Goal: Transaction & Acquisition: Purchase product/service

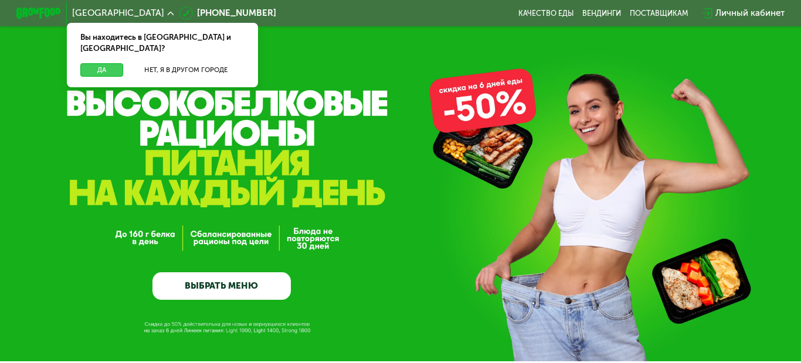
click at [103, 63] on button "Да" at bounding box center [101, 69] width 43 height 13
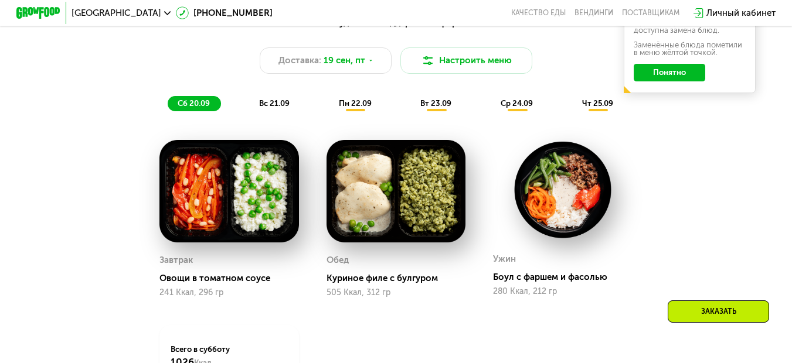
scroll to position [852, 0]
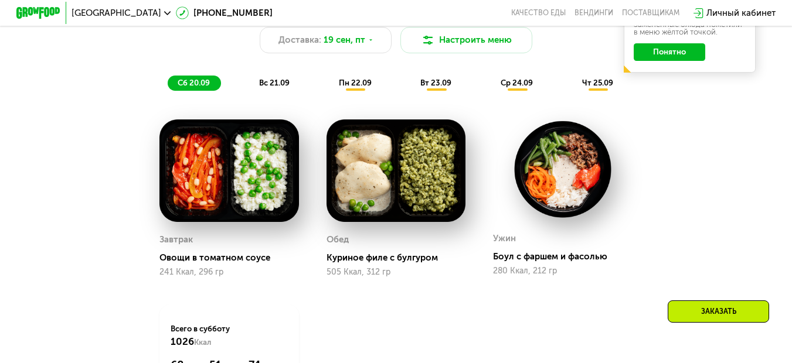
click at [270, 85] on span "вс 21.09" at bounding box center [274, 83] width 30 height 9
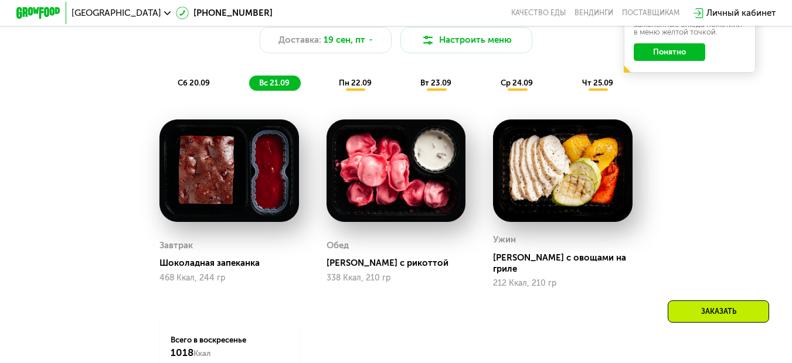
click at [362, 87] on span "пн 22.09" at bounding box center [355, 83] width 33 height 9
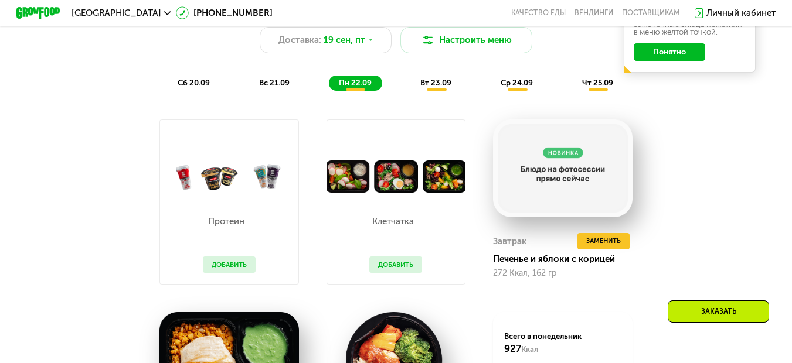
click at [440, 87] on span "вт 23.09" at bounding box center [435, 83] width 31 height 9
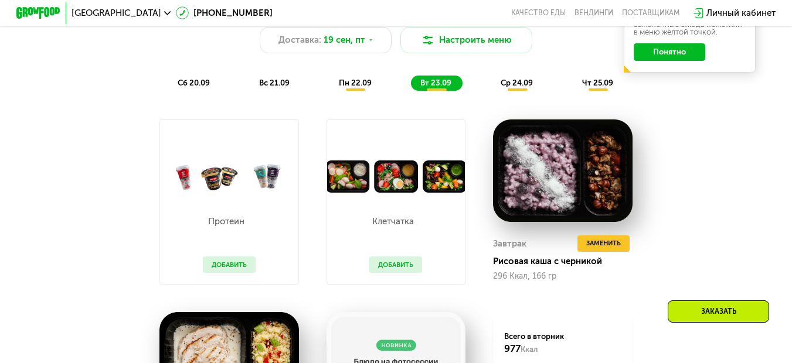
click at [515, 87] on span "ср 24.09" at bounding box center [517, 83] width 32 height 9
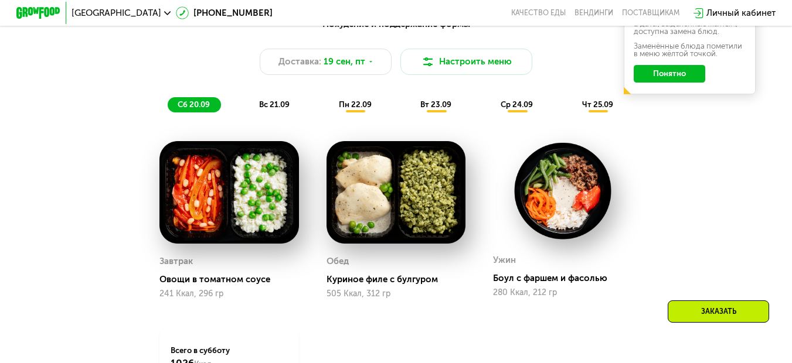
scroll to position [773, 0]
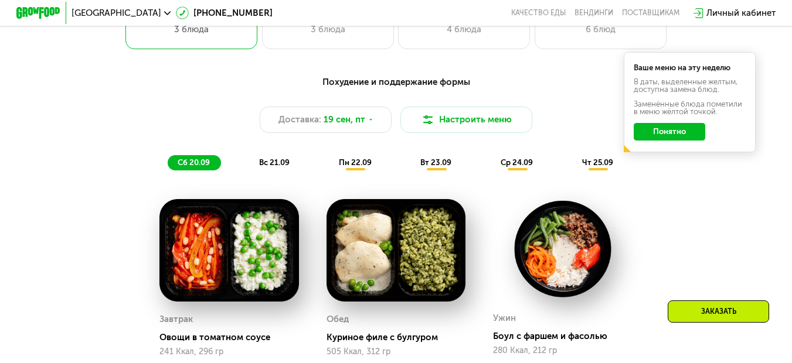
click at [274, 167] on span "вс 21.09" at bounding box center [274, 162] width 30 height 9
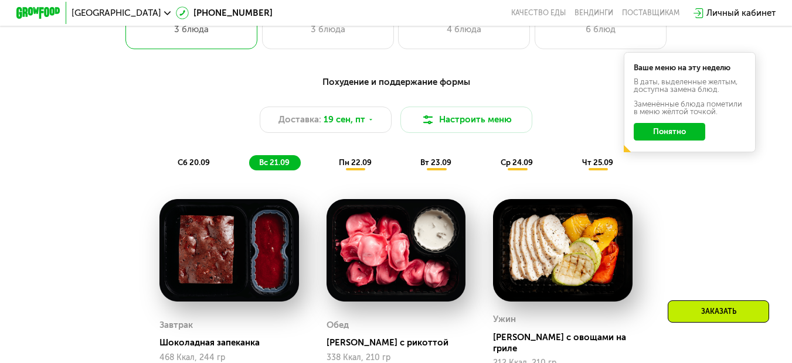
click at [358, 171] on div "пн 22.09" at bounding box center [356, 162] width 54 height 15
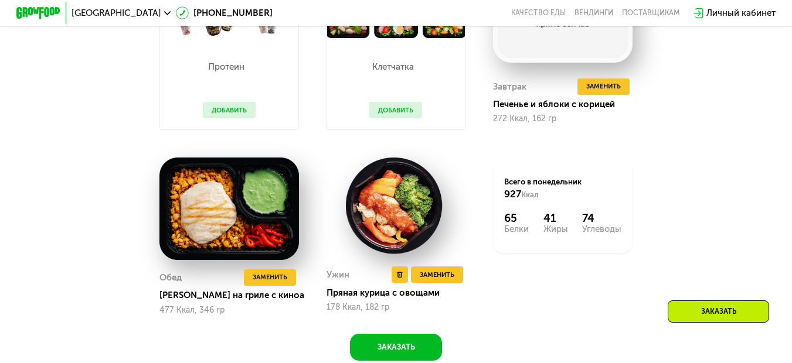
scroll to position [949, 0]
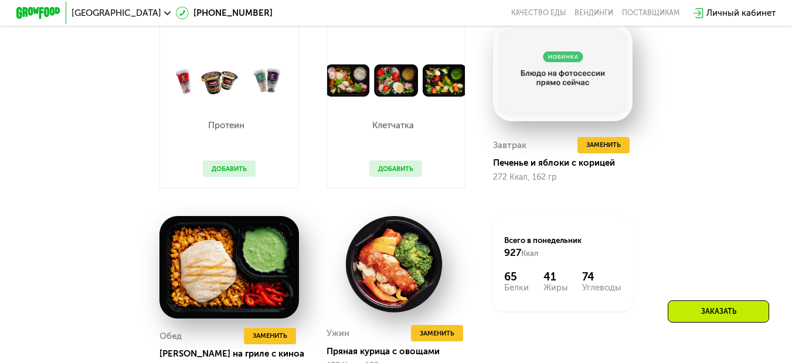
click at [387, 172] on button "Добавить" at bounding box center [395, 169] width 53 height 16
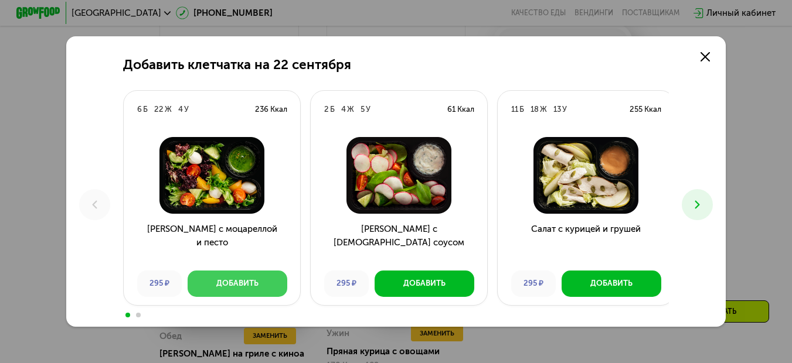
click at [257, 290] on button "Добавить" at bounding box center [238, 284] width 100 height 26
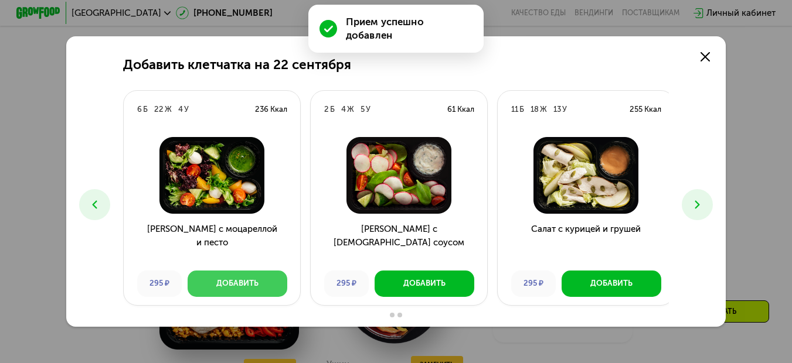
scroll to position [976, 0]
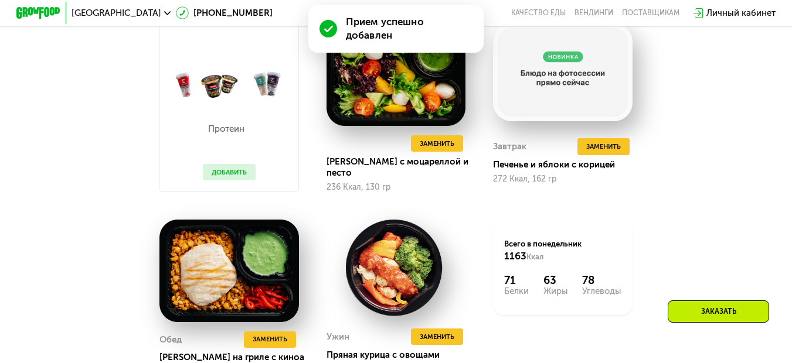
click at [236, 179] on button "Добавить" at bounding box center [229, 172] width 53 height 16
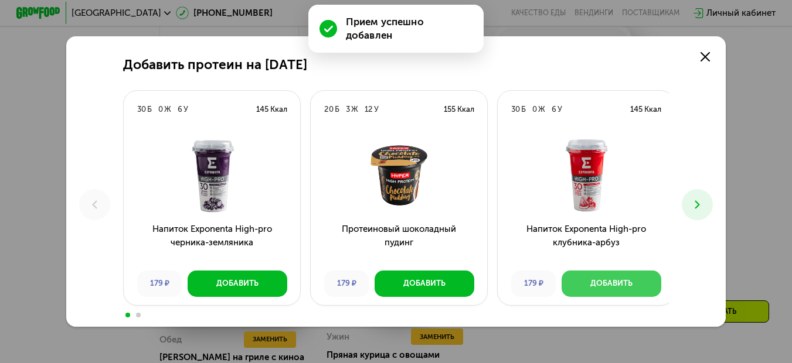
click at [595, 287] on div "Добавить" at bounding box center [611, 283] width 42 height 11
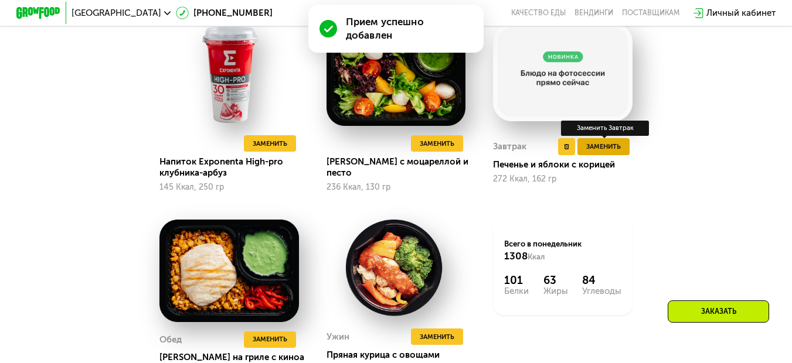
click at [613, 152] on span "Заменить" at bounding box center [603, 146] width 35 height 11
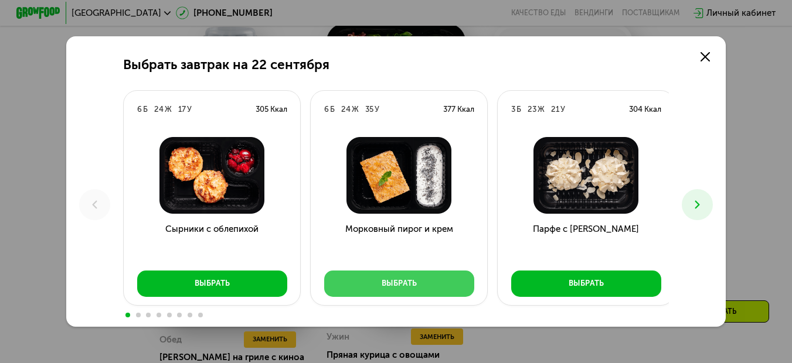
click at [396, 284] on div "Выбрать" at bounding box center [399, 283] width 35 height 11
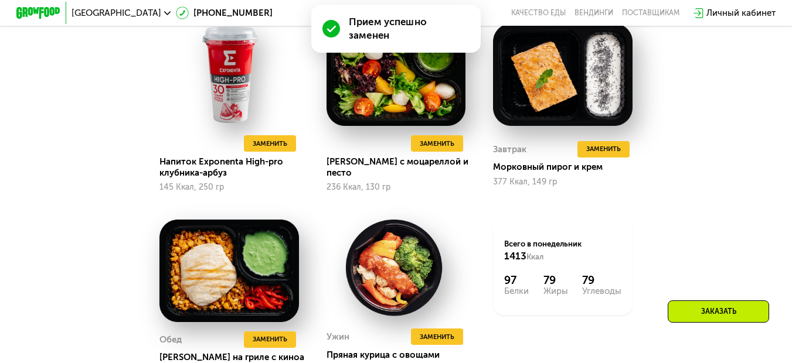
scroll to position [917, 0]
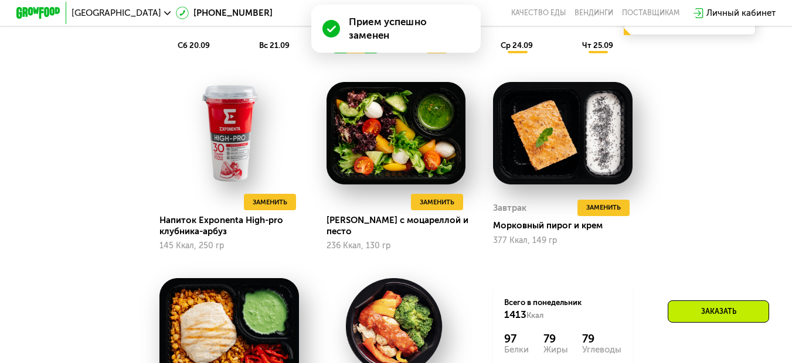
click at [725, 188] on div "Похудение и поддержание формы Доставка: [DATE] Настроить меню Настроено 3 прием…" at bounding box center [396, 203] width 678 height 558
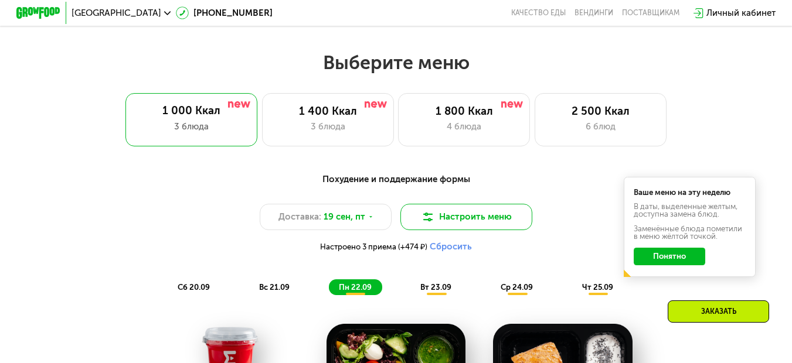
scroll to position [742, 0]
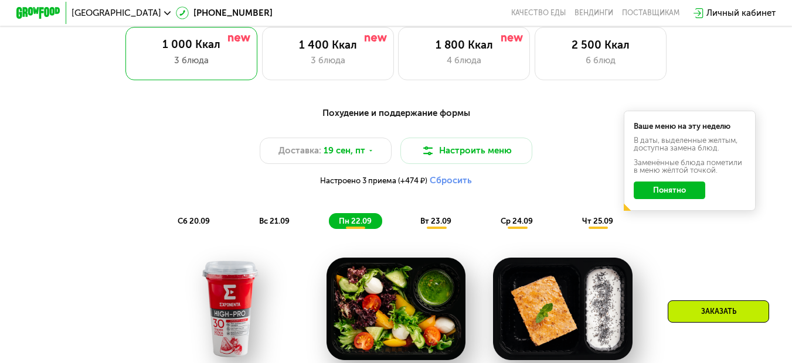
click at [436, 226] on span "вт 23.09" at bounding box center [435, 221] width 31 height 9
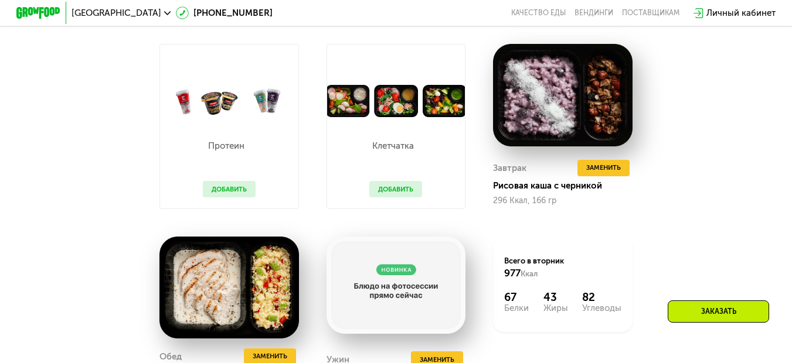
scroll to position [976, 0]
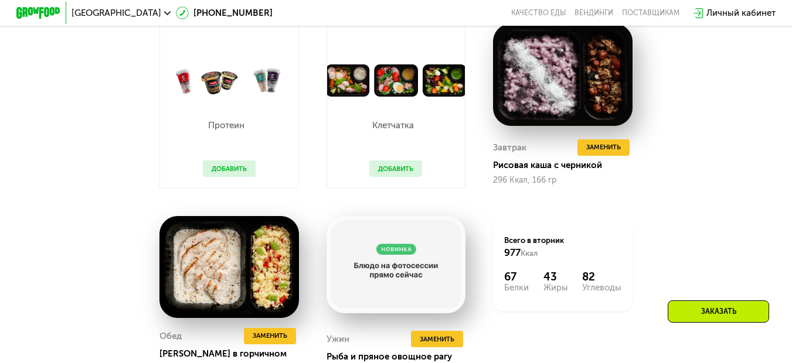
click at [233, 176] on button "Добавить" at bounding box center [229, 169] width 53 height 16
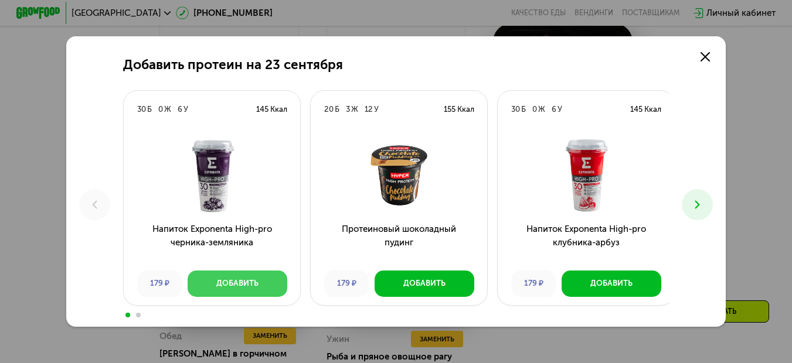
click at [257, 278] on button "Добавить" at bounding box center [238, 284] width 100 height 26
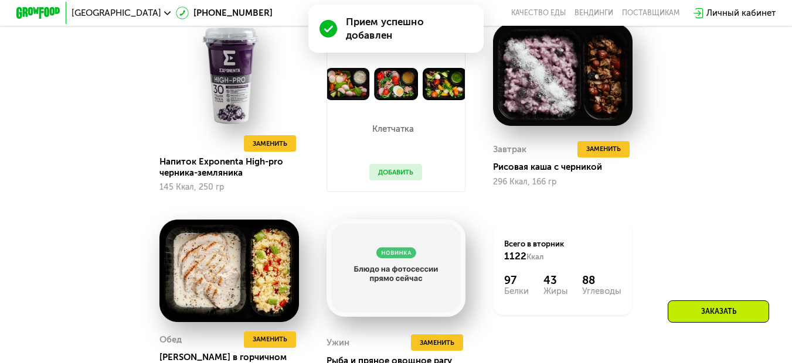
click at [393, 181] on button "Добавить" at bounding box center [395, 172] width 53 height 16
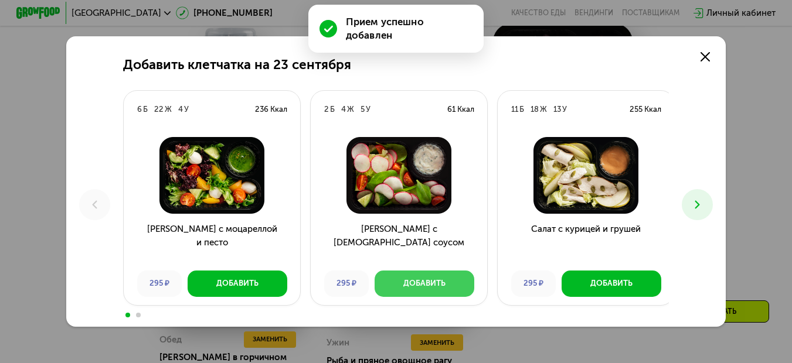
click at [414, 288] on div "Добавить" at bounding box center [424, 283] width 42 height 11
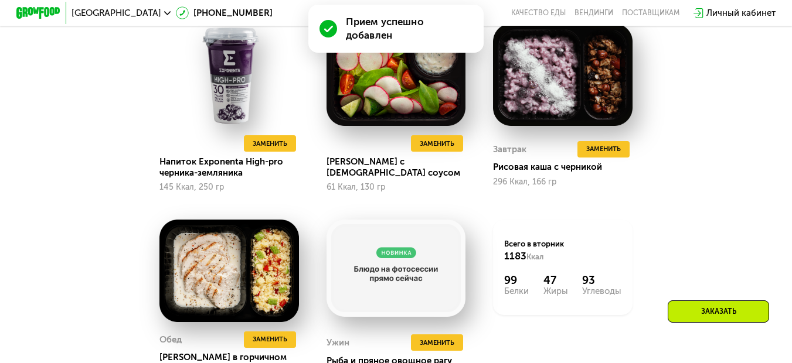
scroll to position [1035, 0]
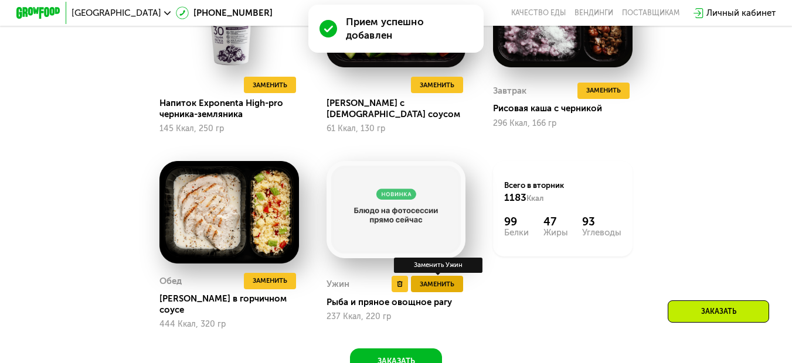
click at [436, 290] on span "Заменить" at bounding box center [437, 284] width 35 height 11
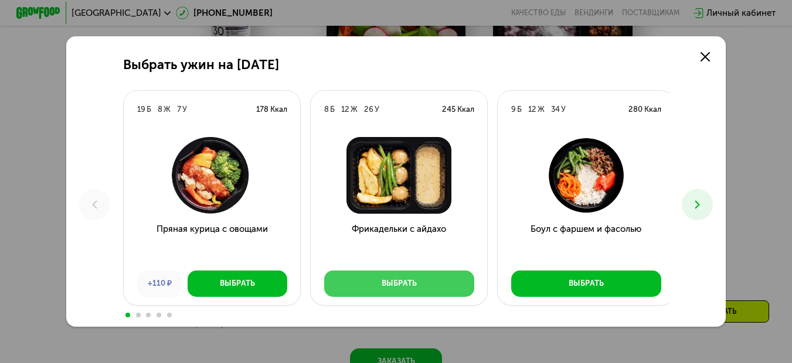
click at [424, 279] on button "Выбрать" at bounding box center [399, 284] width 150 height 26
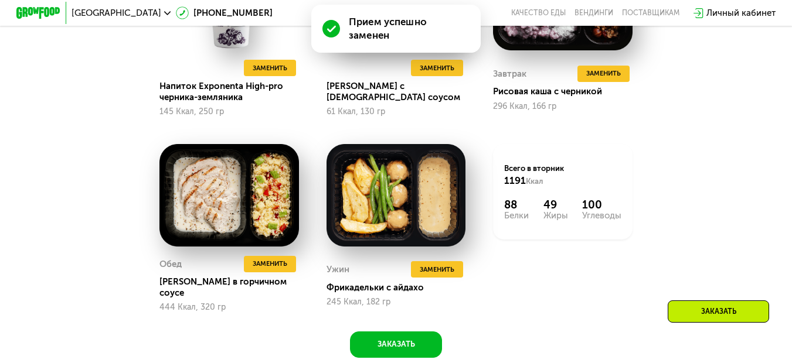
scroll to position [976, 0]
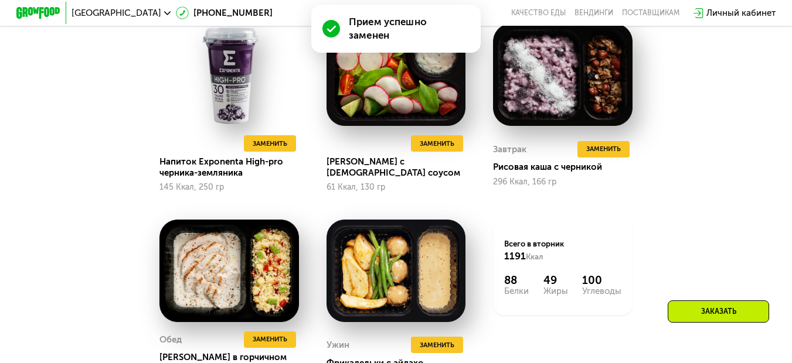
click at [720, 161] on div "Похудение и поддержание формы Доставка: [DATE] Настроить меню Настроены 6 прием…" at bounding box center [396, 149] width 678 height 569
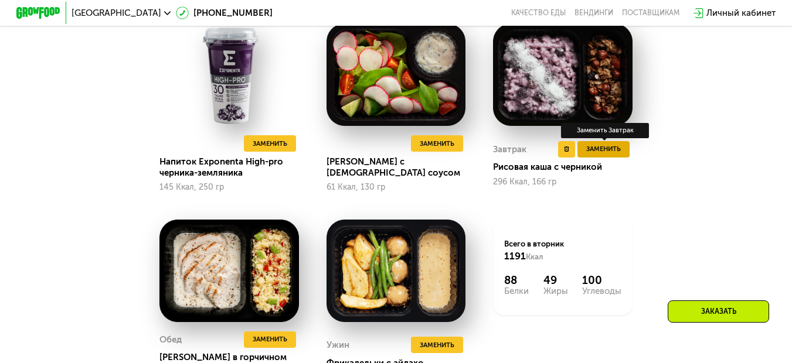
scroll to position [800, 0]
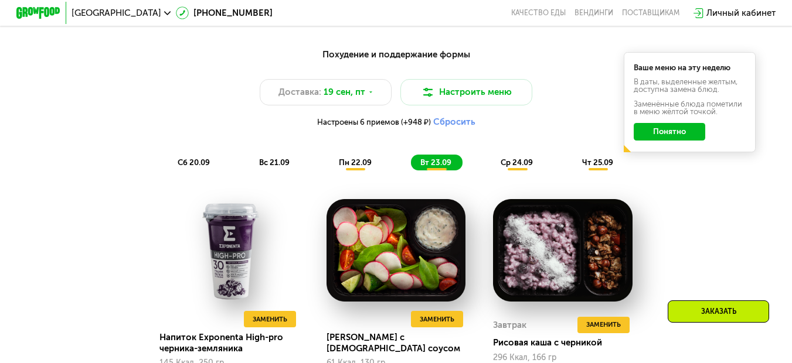
click at [514, 166] on span "ср 24.09" at bounding box center [517, 162] width 32 height 9
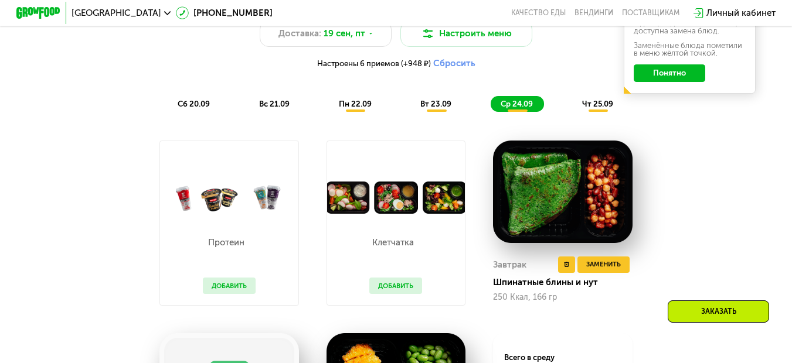
scroll to position [917, 0]
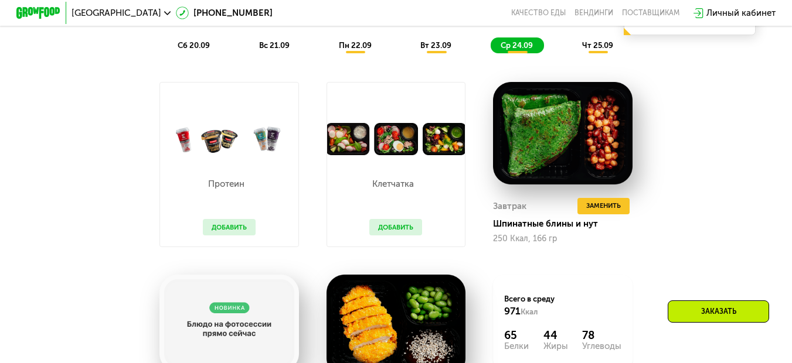
click at [388, 236] on button "Добавить" at bounding box center [395, 227] width 53 height 16
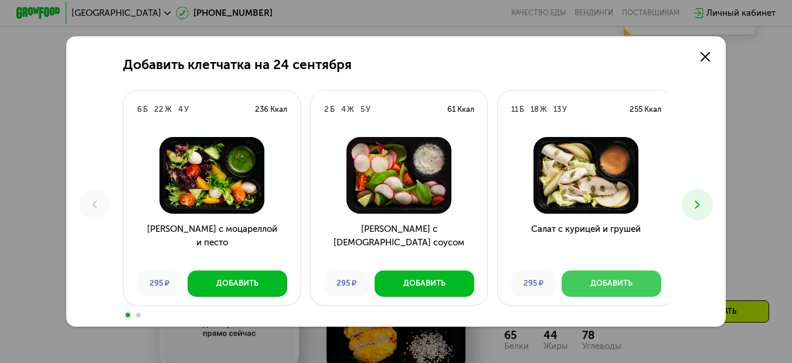
click at [599, 278] on button "Добавить" at bounding box center [612, 284] width 100 height 26
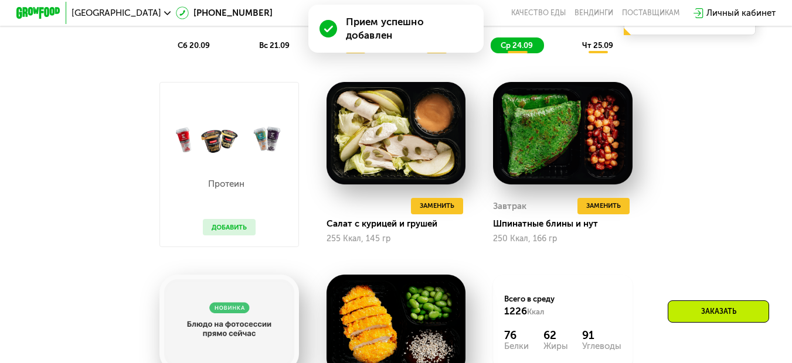
click at [237, 236] on button "Добавить" at bounding box center [229, 227] width 53 height 16
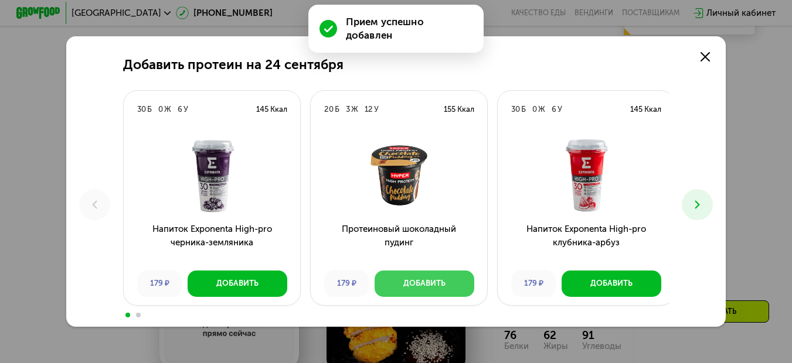
click at [409, 287] on div "Добавить" at bounding box center [424, 283] width 42 height 11
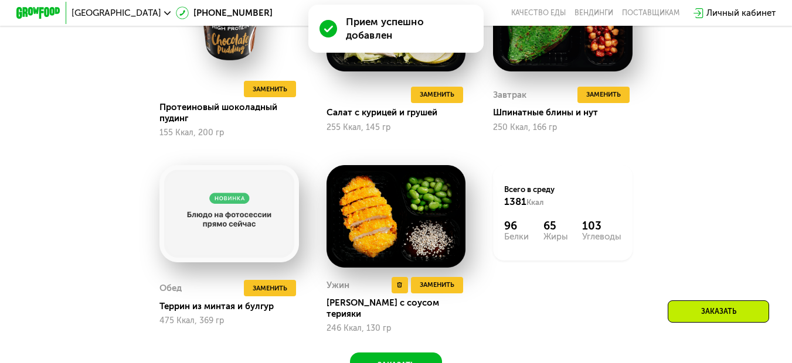
scroll to position [1035, 0]
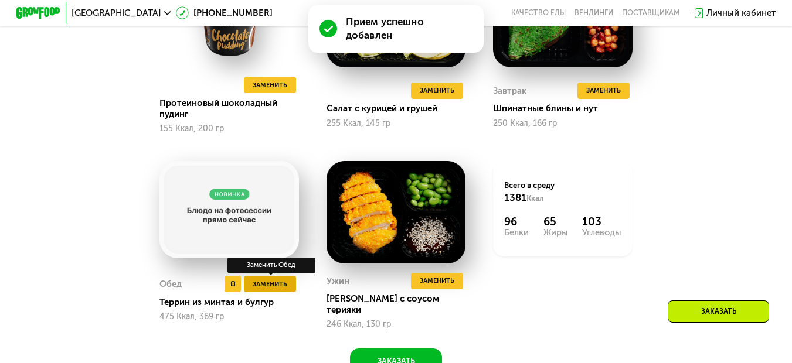
click at [262, 290] on span "Заменить" at bounding box center [270, 284] width 35 height 11
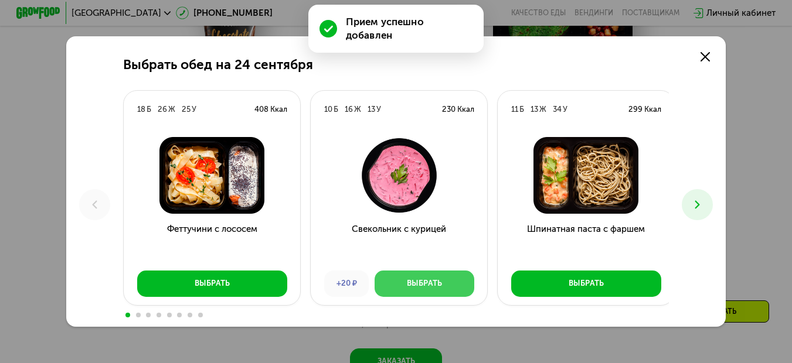
click at [402, 285] on button "Выбрать" at bounding box center [425, 284] width 100 height 26
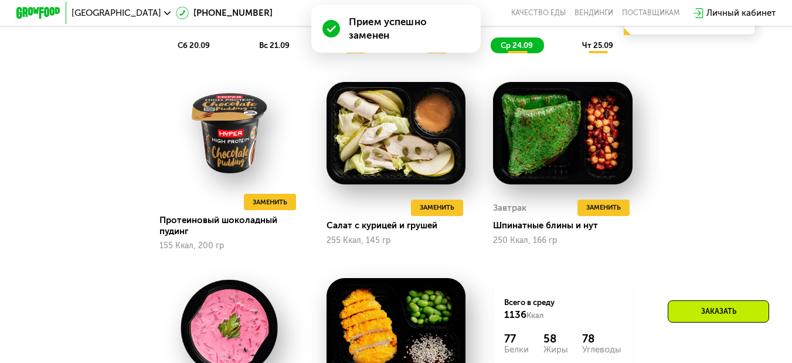
scroll to position [960, 0]
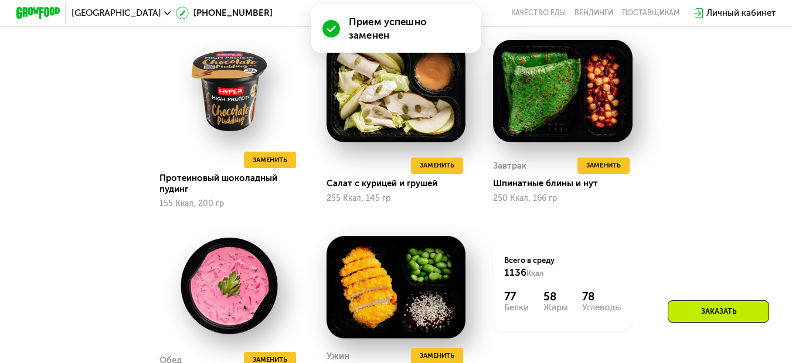
click at [722, 118] on div "Похудение и поддержание формы Доставка: [DATE] Настроить меню Настроены 9 прием…" at bounding box center [396, 166] width 678 height 569
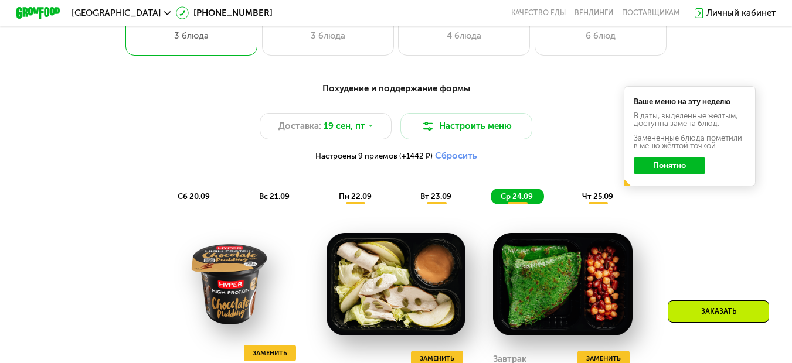
scroll to position [784, 0]
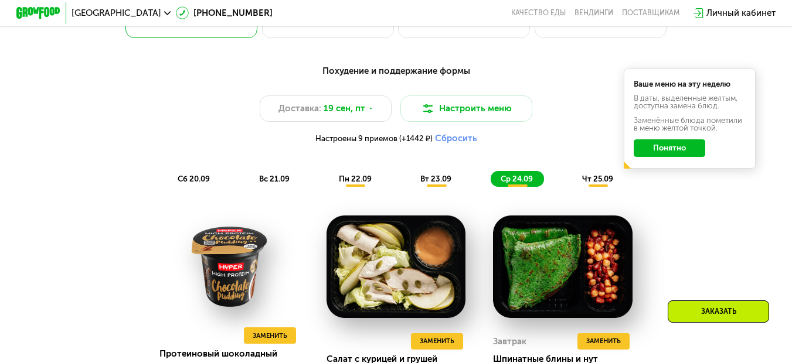
click at [592, 183] on span "чт 25.09" at bounding box center [597, 179] width 31 height 9
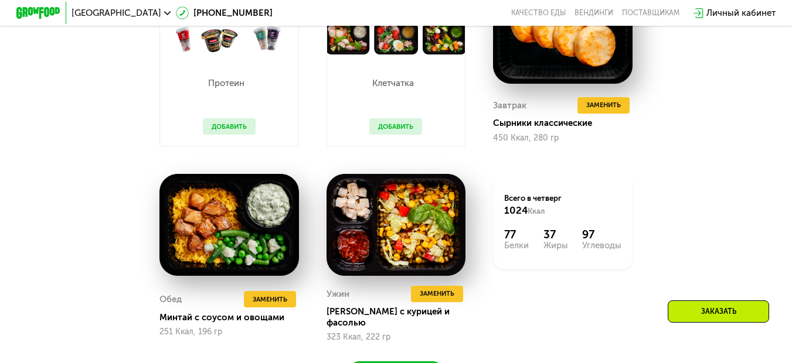
scroll to position [960, 0]
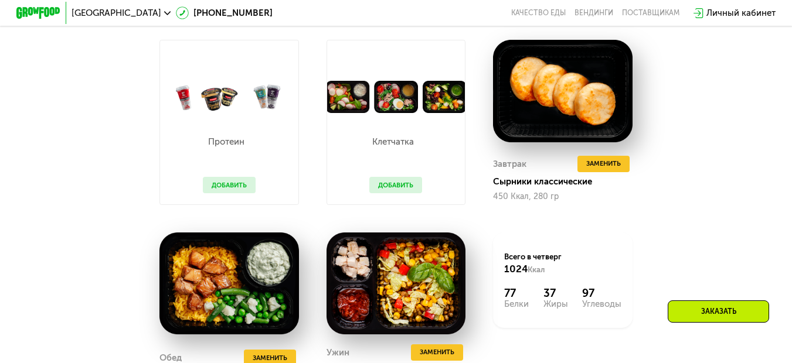
click at [391, 193] on button "Добавить" at bounding box center [395, 185] width 53 height 16
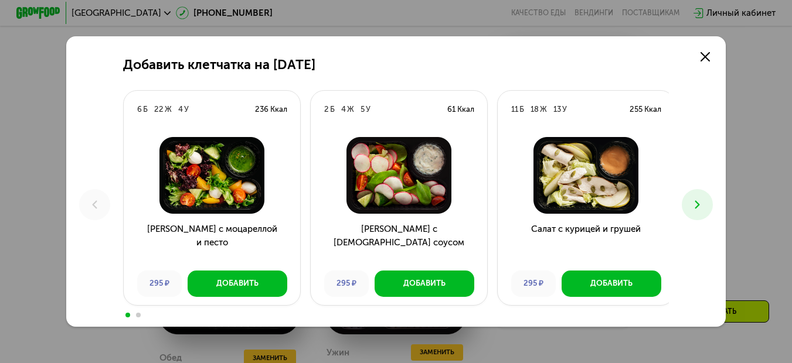
click at [700, 206] on use at bounding box center [697, 205] width 5 height 8
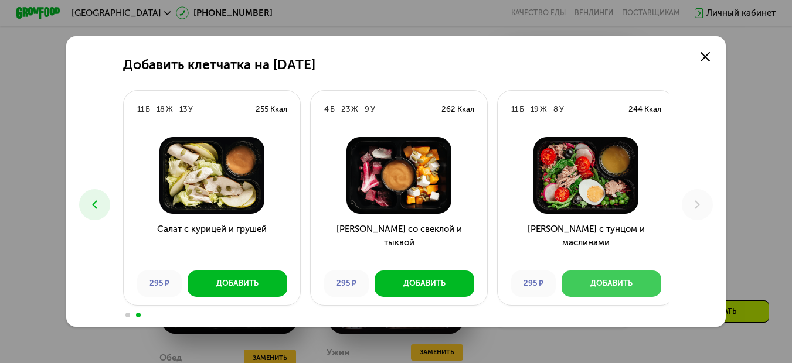
click at [618, 286] on div "Добавить" at bounding box center [611, 283] width 42 height 11
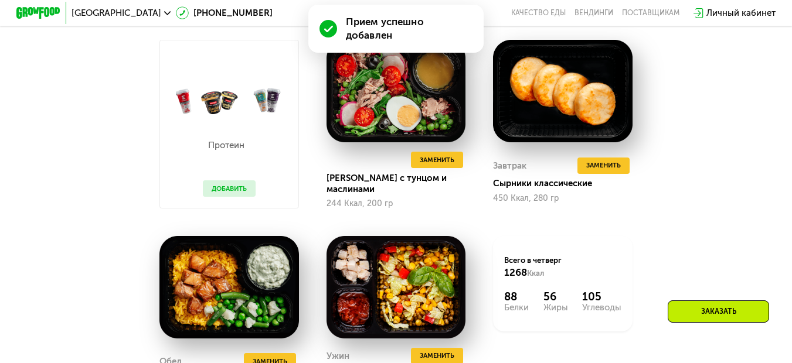
click at [246, 193] on button "Добавить" at bounding box center [229, 189] width 53 height 16
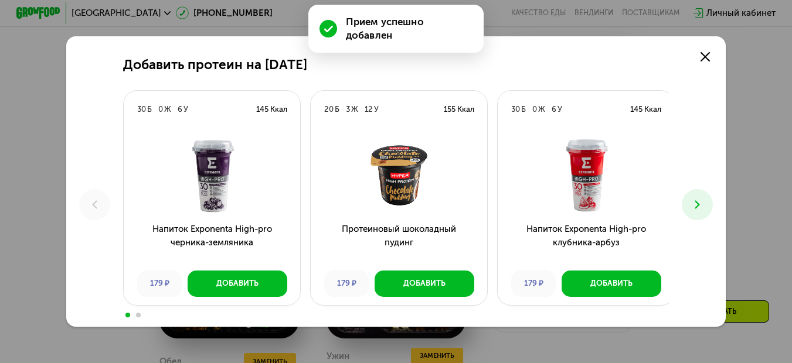
click at [699, 195] on button at bounding box center [697, 204] width 31 height 31
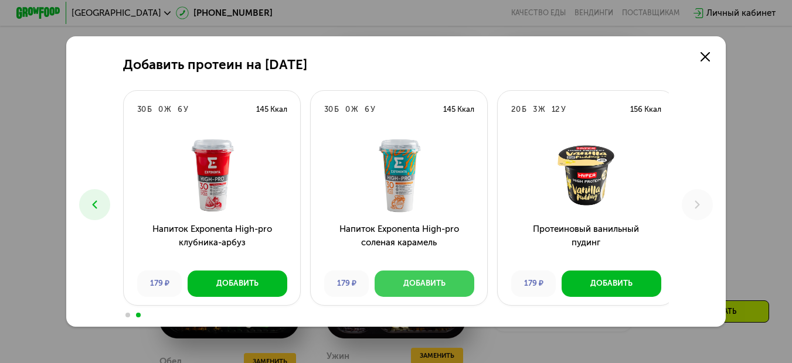
click at [399, 287] on button "Добавить" at bounding box center [425, 284] width 100 height 26
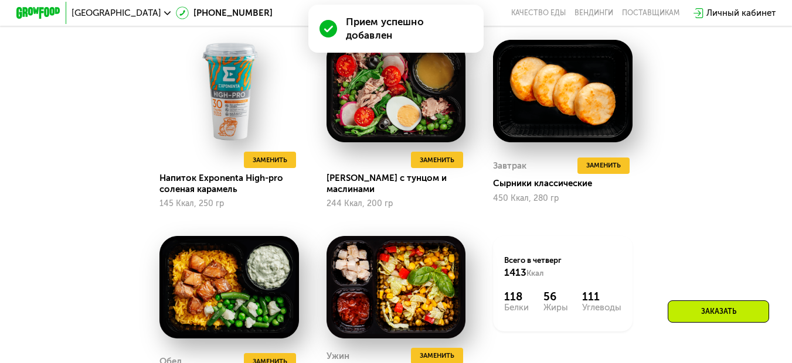
click at [728, 201] on div "Похудение и поддержание формы Доставка: [DATE] Настроить меню Настроены 11 прие…" at bounding box center [396, 166] width 678 height 569
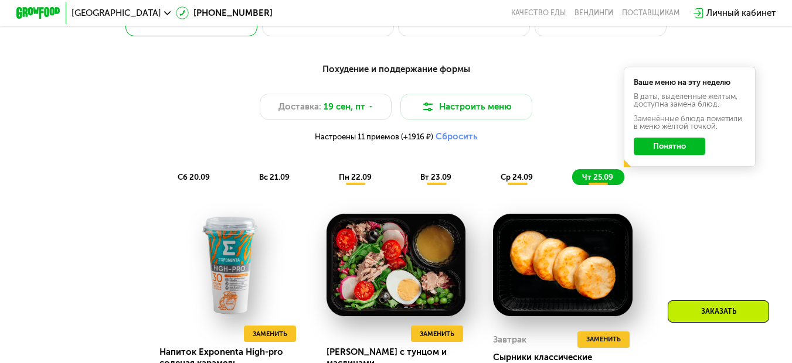
scroll to position [842, 0]
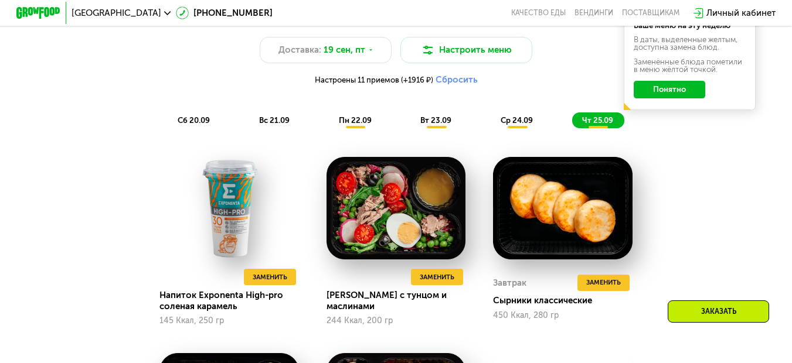
click at [200, 128] on div "сб 20.09" at bounding box center [194, 120] width 53 height 15
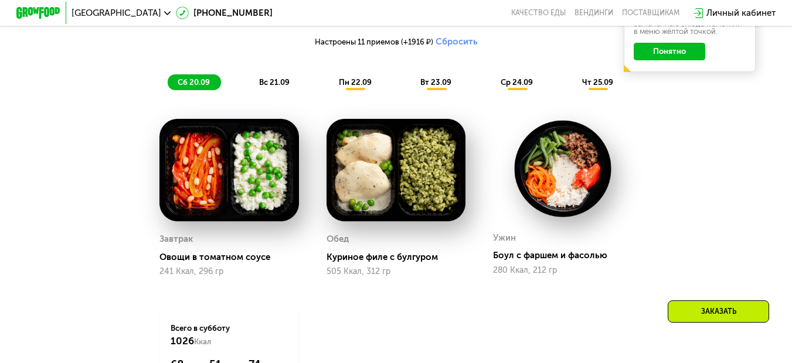
scroll to position [901, 0]
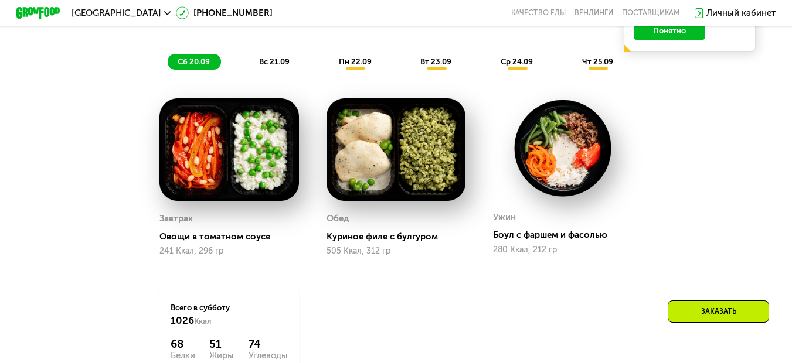
click at [269, 64] on span "вс 21.09" at bounding box center [274, 61] width 30 height 9
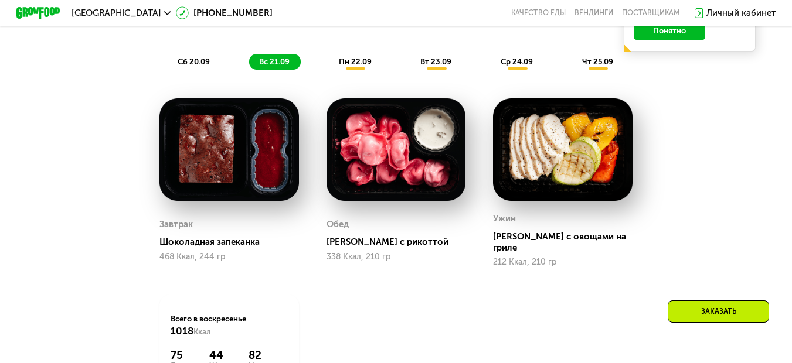
click at [355, 66] on span "пн 22.09" at bounding box center [355, 61] width 33 height 9
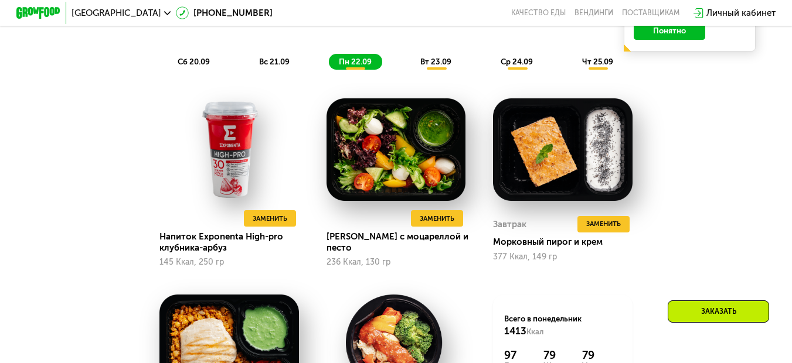
click at [446, 65] on span "вт 23.09" at bounding box center [435, 61] width 31 height 9
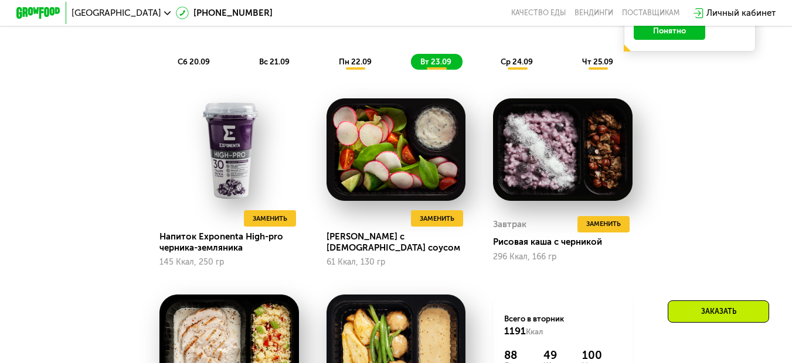
click at [525, 66] on span "ср 24.09" at bounding box center [517, 61] width 32 height 9
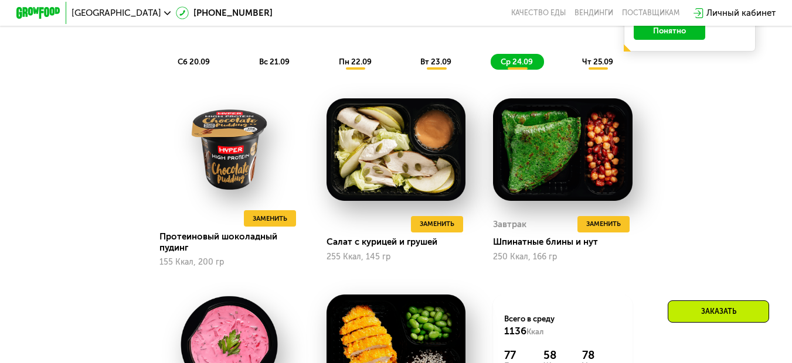
click at [597, 66] on span "чт 25.09" at bounding box center [597, 61] width 31 height 9
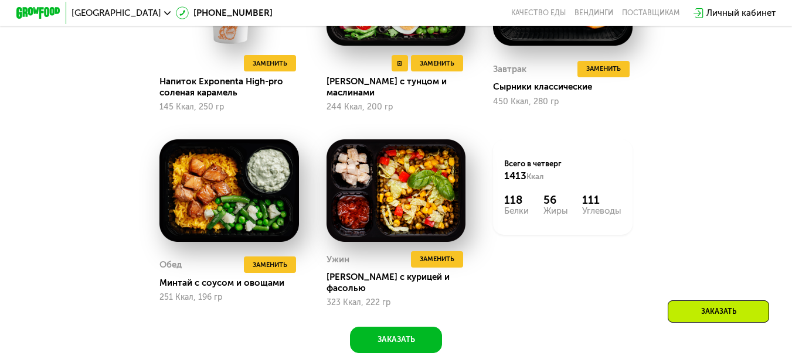
scroll to position [1077, 0]
